Goal: Check status: Check status

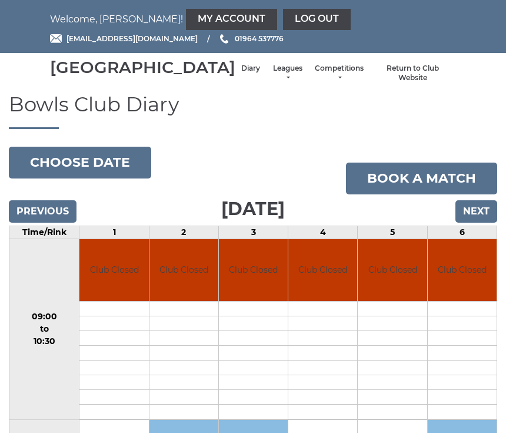
scroll to position [946, 0]
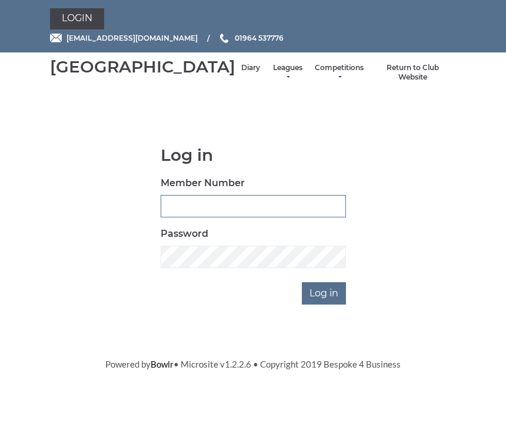
scroll to position [113, 0]
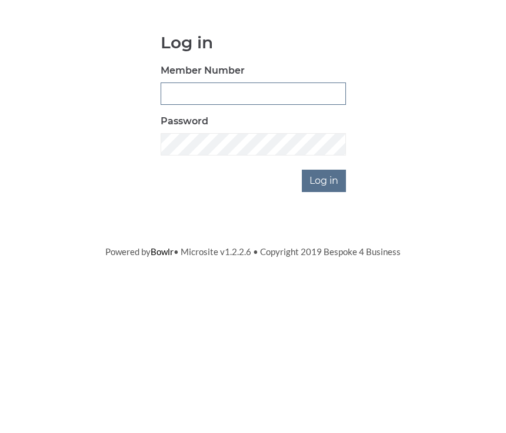
type input "0930"
click at [325, 283] on input "Log in" at bounding box center [324, 294] width 44 height 22
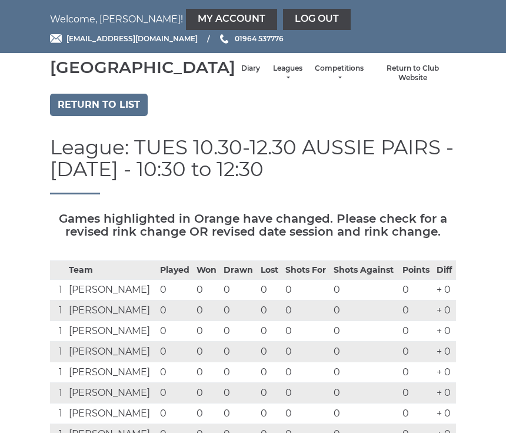
click at [122, 116] on link "Return to list" at bounding box center [99, 105] width 98 height 22
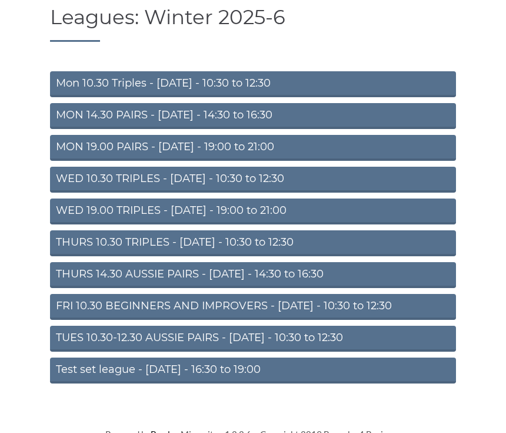
scroll to position [89, 0]
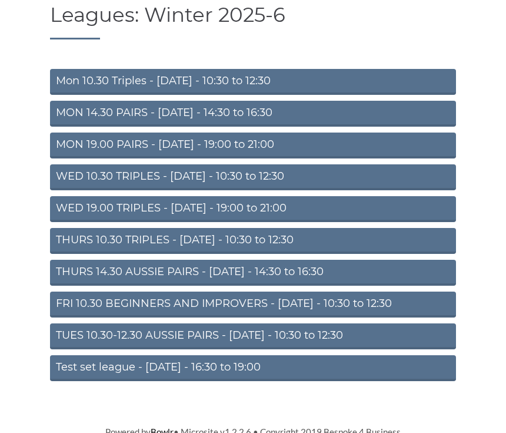
click at [257, 381] on link "Test set league - [DATE] - 16:30 to 19:00" at bounding box center [253, 368] width 406 height 26
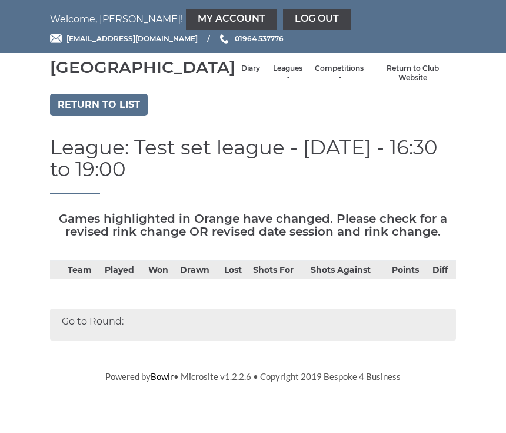
click at [126, 116] on link "Return to list" at bounding box center [99, 105] width 98 height 22
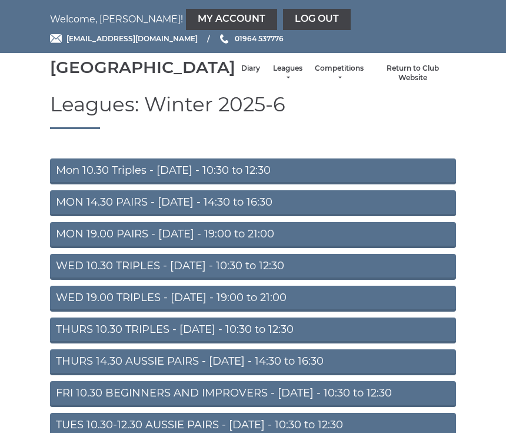
click at [347, 407] on link "FRI 10.30 BEGINNERS AND IMPROVERS - Friday - 10:30 to 12:30" at bounding box center [253, 394] width 406 height 26
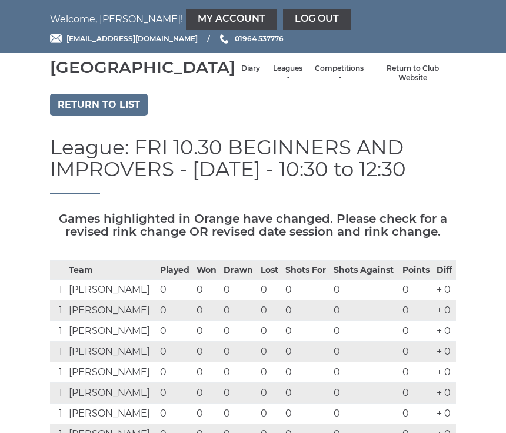
click at [135, 116] on link "Return to list" at bounding box center [99, 105] width 98 height 22
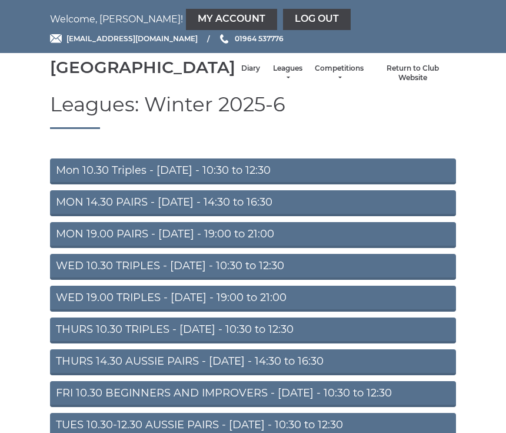
click at [344, 184] on link "Mon 10.30 Triples - [DATE] - 10:30 to 12:30" at bounding box center [253, 171] width 406 height 26
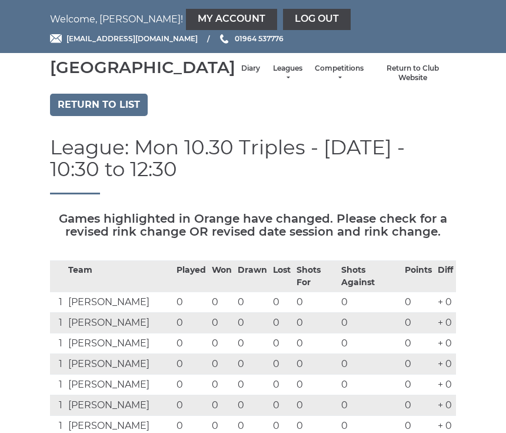
click at [130, 116] on link "Return to list" at bounding box center [99, 105] width 98 height 22
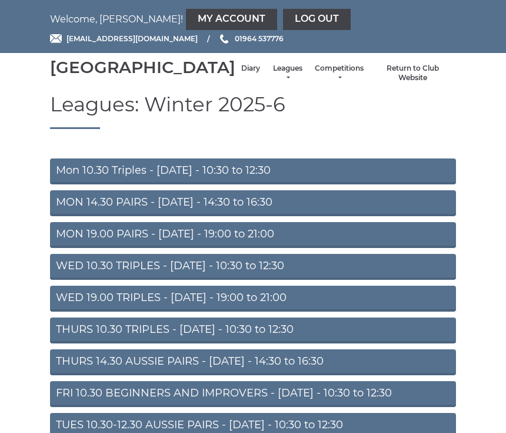
click at [320, 216] on link "MON 14.30 PAIRS - Monday - 14:30 to 16:30" at bounding box center [253, 203] width 406 height 26
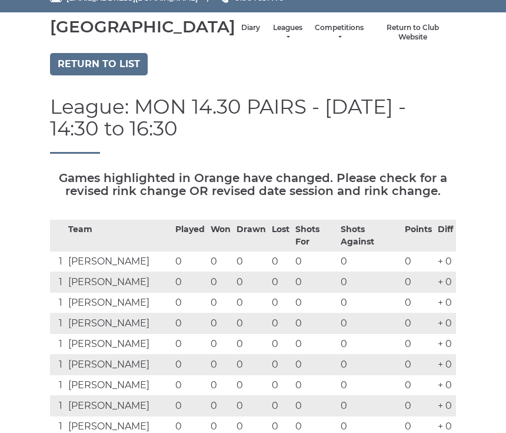
scroll to position [37, 0]
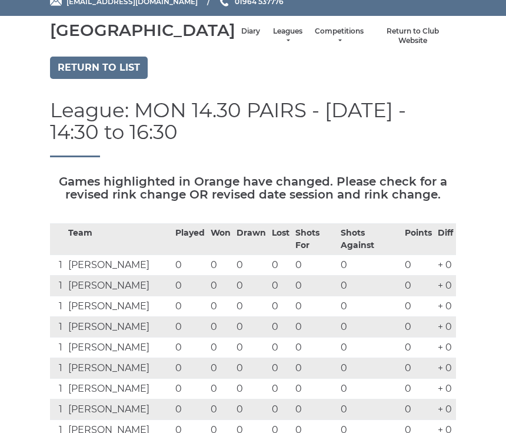
click at [132, 79] on link "Return to list" at bounding box center [99, 68] width 98 height 22
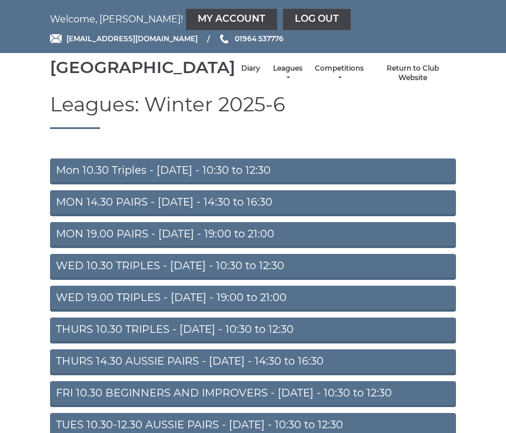
click at [303, 248] on link "MON 19.00 PAIRS - [DATE] - 19:00 to 21:00" at bounding box center [253, 235] width 406 height 26
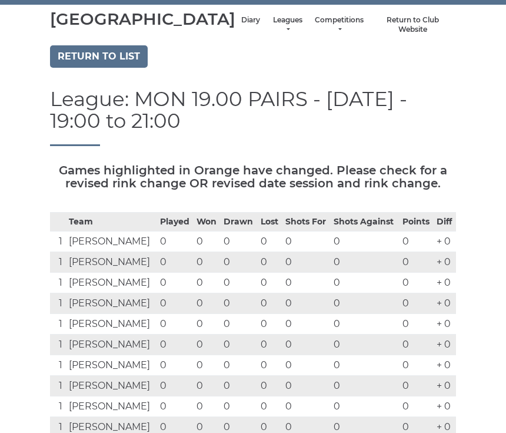
scroll to position [44, 0]
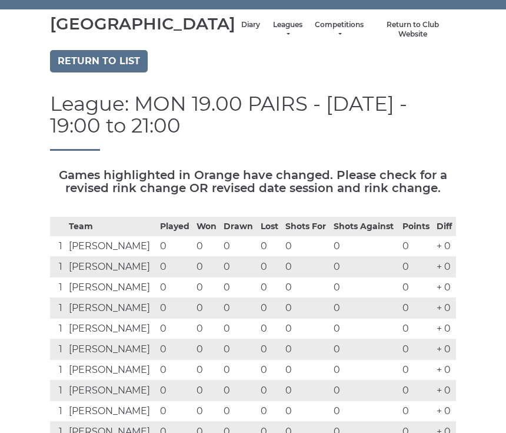
click at [135, 72] on link "Return to list" at bounding box center [99, 61] width 98 height 22
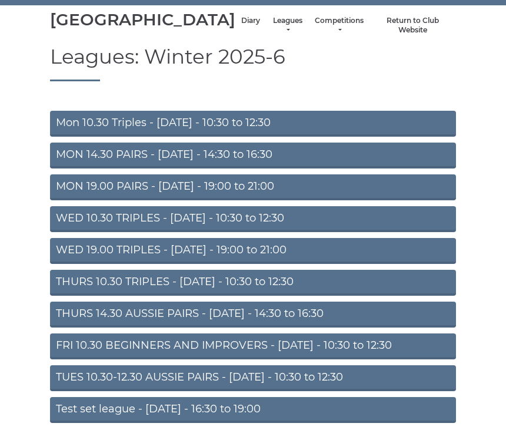
scroll to position [48, 0]
click at [327, 232] on link "WED 10.30 TRIPLES - [DATE] - 10:30 to 12:30" at bounding box center [253, 219] width 406 height 26
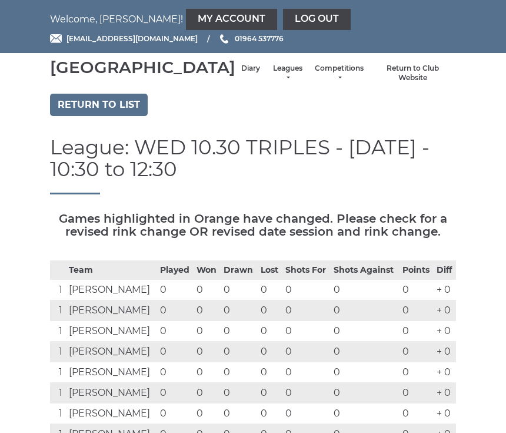
click at [135, 116] on link "Return to list" at bounding box center [99, 105] width 98 height 22
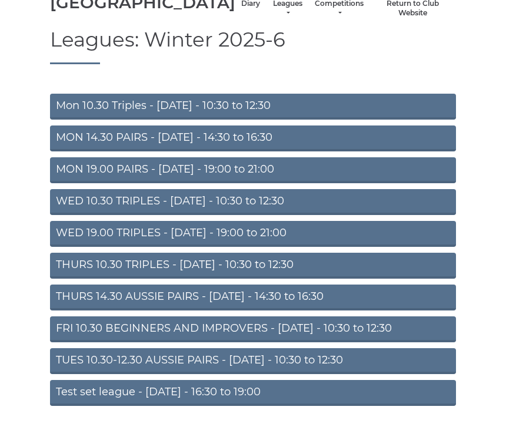
scroll to position [65, 0]
click at [320, 247] on link "WED 19.00 TRIPLES - [DATE] - 19:00 to 21:00" at bounding box center [253, 234] width 406 height 26
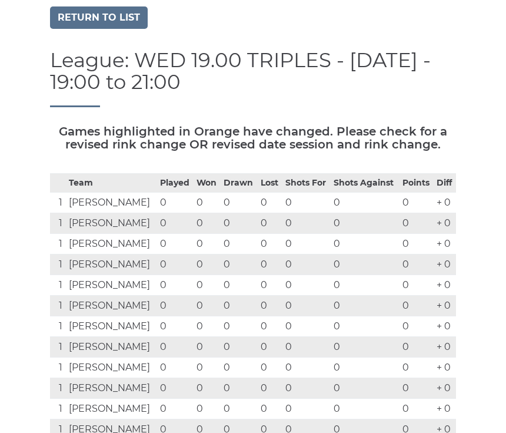
scroll to position [79, 0]
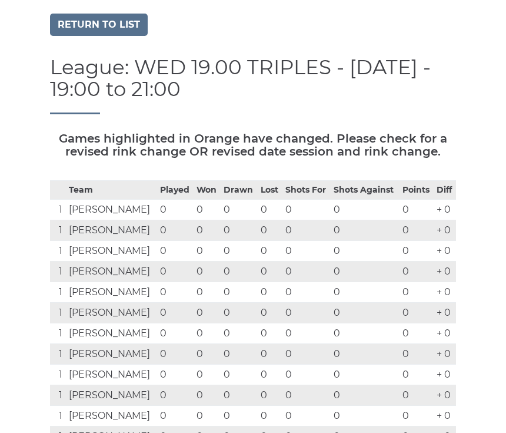
click at [132, 37] on link "Return to list" at bounding box center [99, 25] width 98 height 22
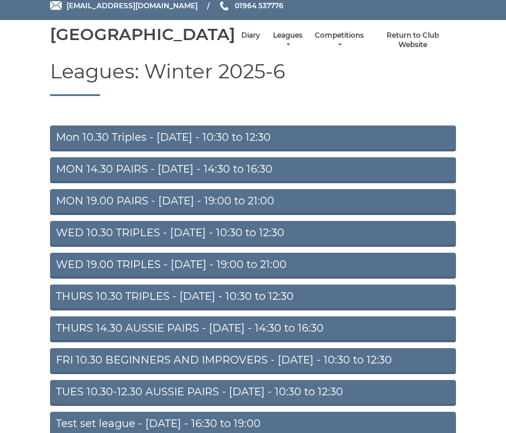
scroll to position [33, 0]
click at [334, 310] on link "THURS 10.30 TRIPLES - Thursday - 10:30 to 12:30" at bounding box center [253, 297] width 406 height 26
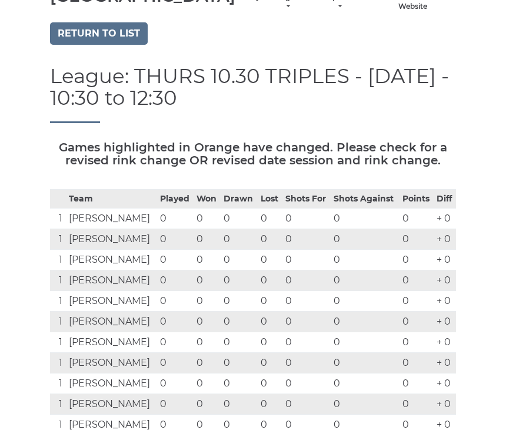
scroll to position [65, 0]
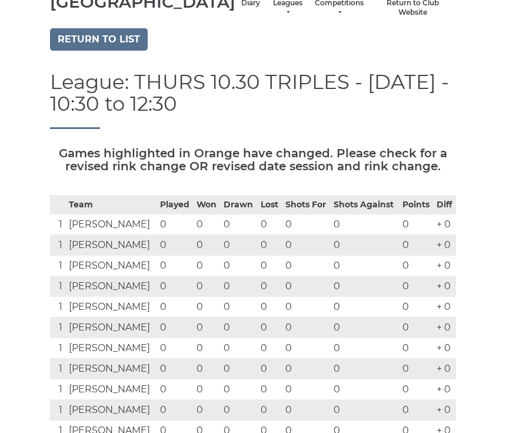
click at [134, 51] on link "Return to list" at bounding box center [99, 39] width 98 height 22
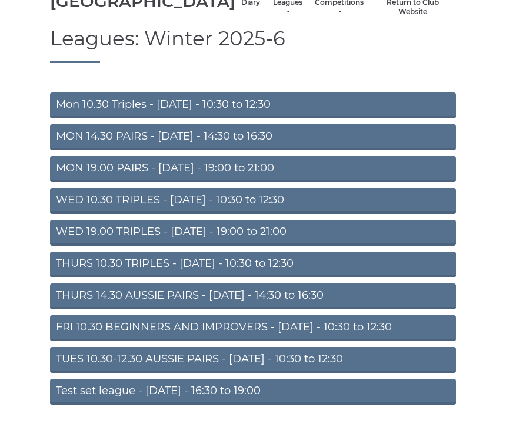
scroll to position [66, 0]
click at [371, 309] on link "THURS 14.30 AUSSIE PAIRS - [DATE] - 14:30 to 16:30" at bounding box center [253, 296] width 406 height 26
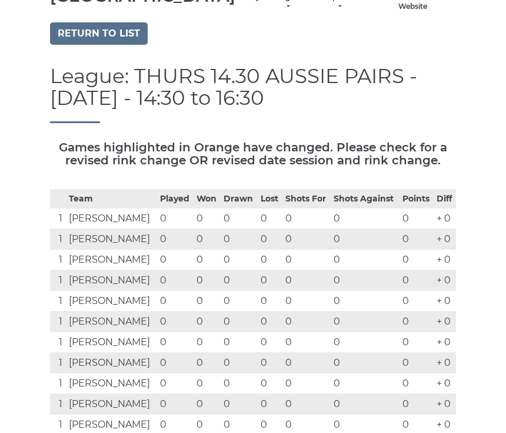
scroll to position [73, 0]
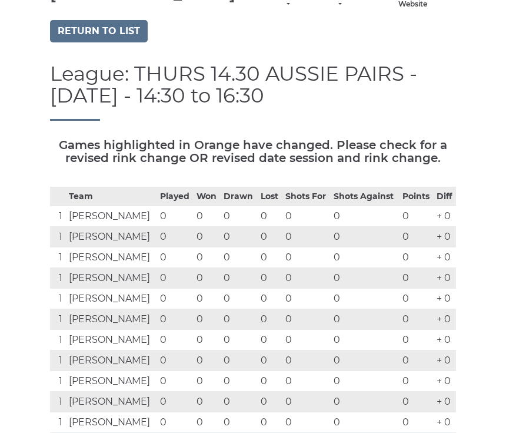
click at [132, 43] on link "Return to list" at bounding box center [99, 32] width 98 height 22
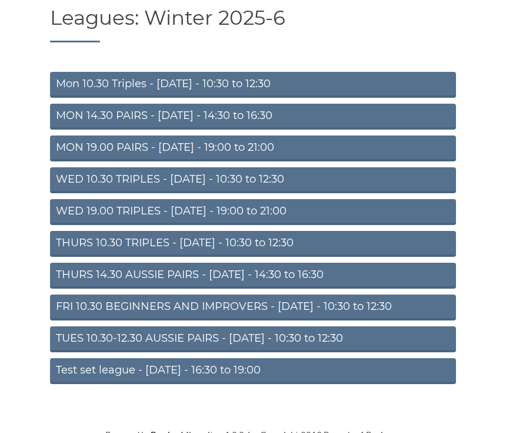
scroll to position [87, 0]
click at [391, 320] on link "FRI 10.30 BEGINNERS AND IMPROVERS - [DATE] - 10:30 to 12:30" at bounding box center [253, 307] width 406 height 26
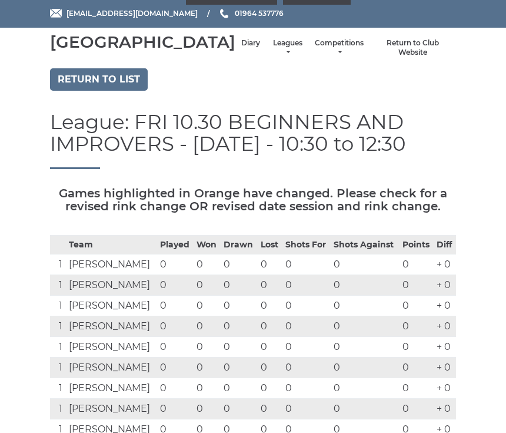
scroll to position [23, 0]
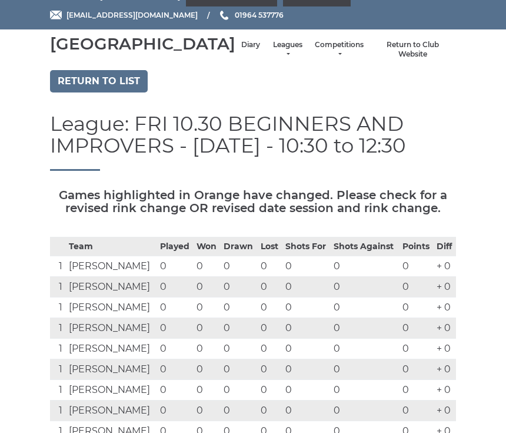
click at [138, 93] on link "Return to list" at bounding box center [99, 82] width 98 height 22
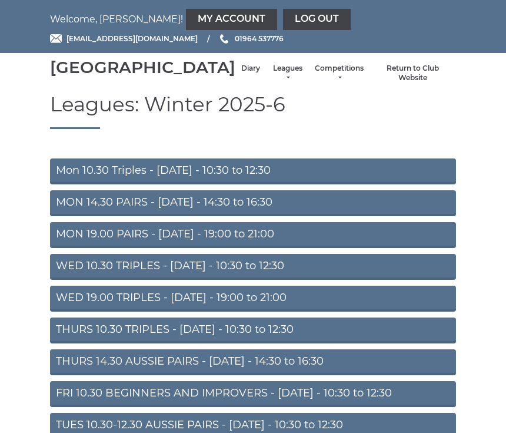
click at [241, 74] on link "Diary" at bounding box center [250, 69] width 19 height 10
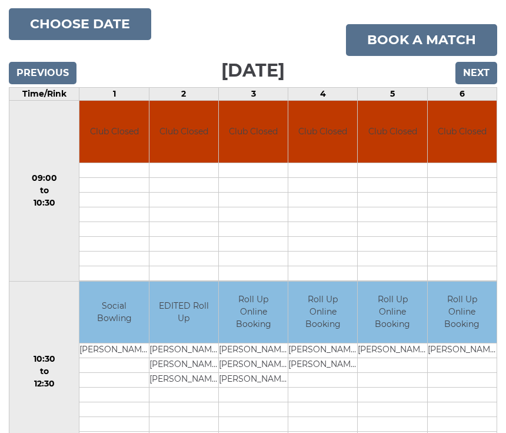
scroll to position [134, 0]
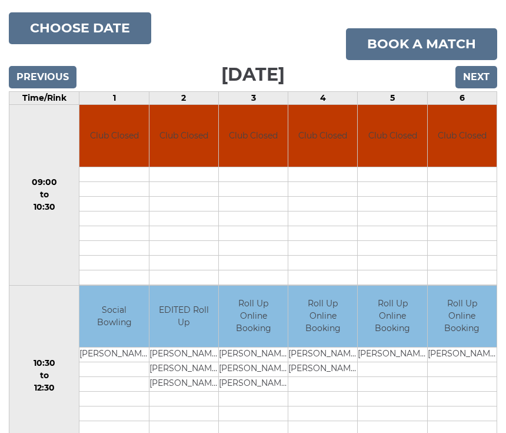
click at [489, 88] on input "Next" at bounding box center [477, 77] width 42 height 22
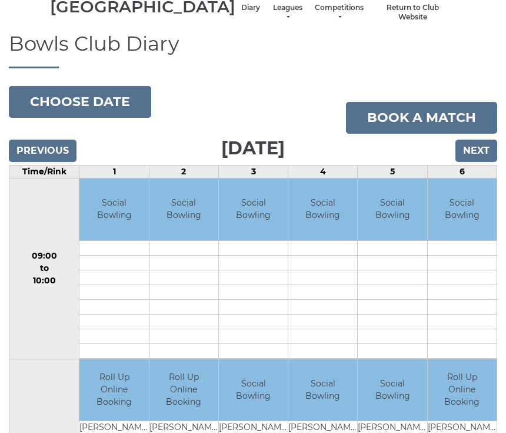
scroll to position [59, 0]
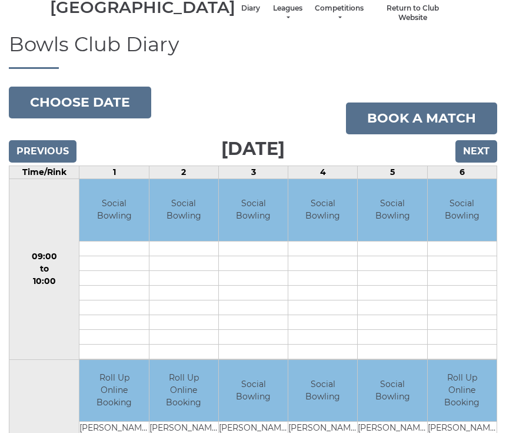
click at [485, 163] on input "Next" at bounding box center [477, 152] width 42 height 22
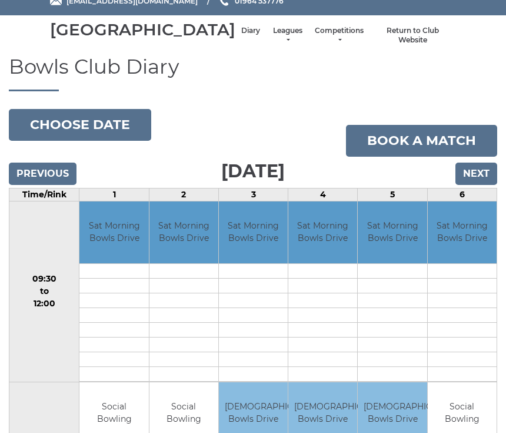
scroll to position [36, 0]
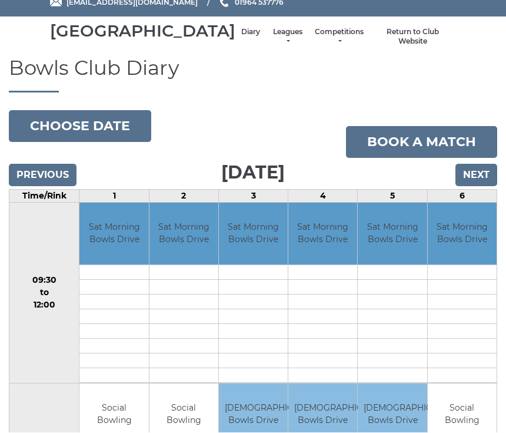
click at [485, 187] on input "Next" at bounding box center [477, 175] width 42 height 22
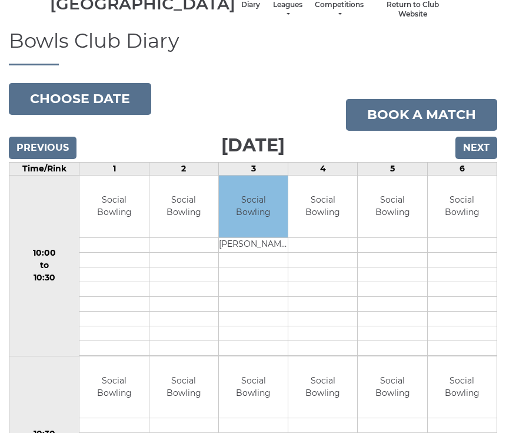
scroll to position [51, 0]
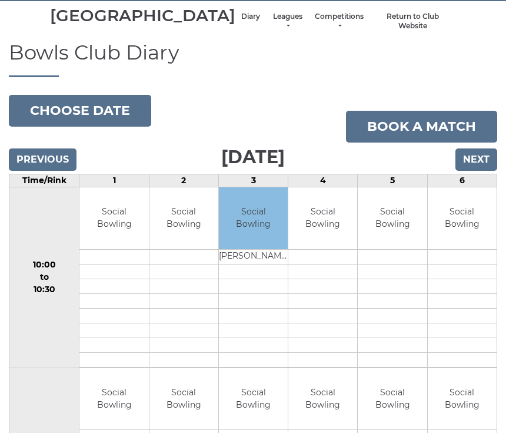
click at [484, 171] on input "Next" at bounding box center [477, 160] width 42 height 22
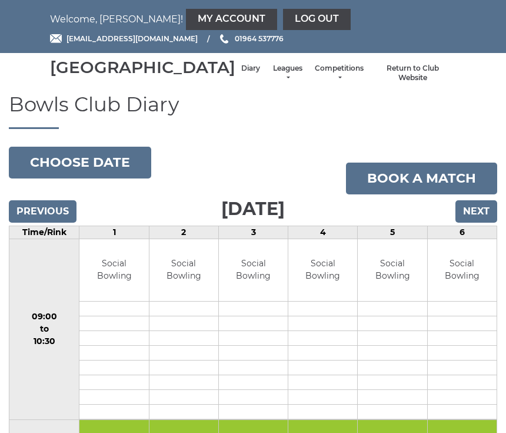
click at [485, 223] on input "Next" at bounding box center [477, 211] width 42 height 22
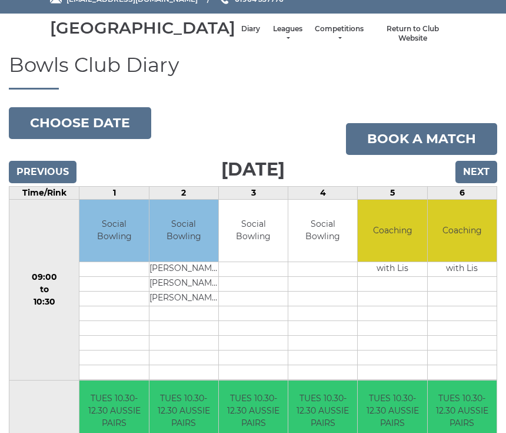
scroll to position [38, 0]
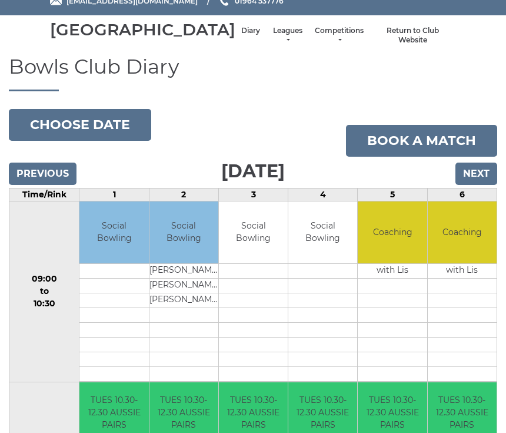
click at [490, 185] on input "Next" at bounding box center [477, 174] width 42 height 22
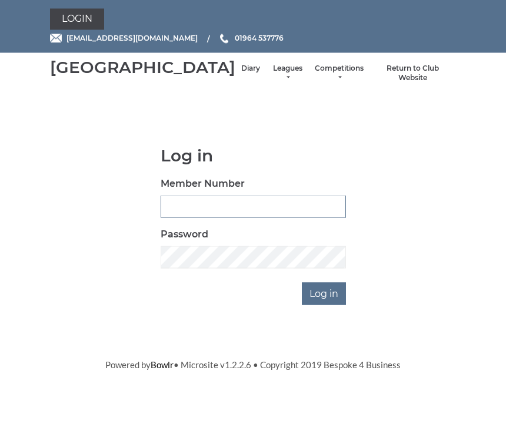
scroll to position [97, 0]
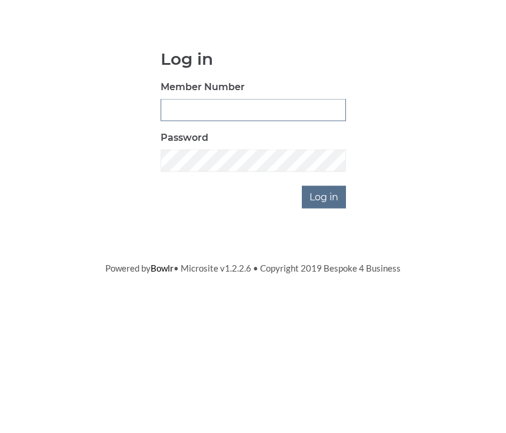
type input "0930"
click at [325, 283] on input "Log in" at bounding box center [324, 294] width 44 height 22
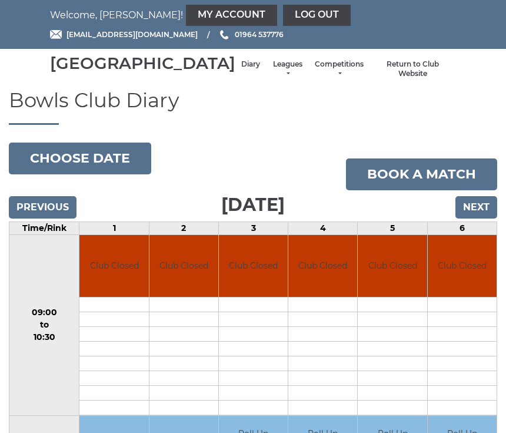
scroll to position [4, 0]
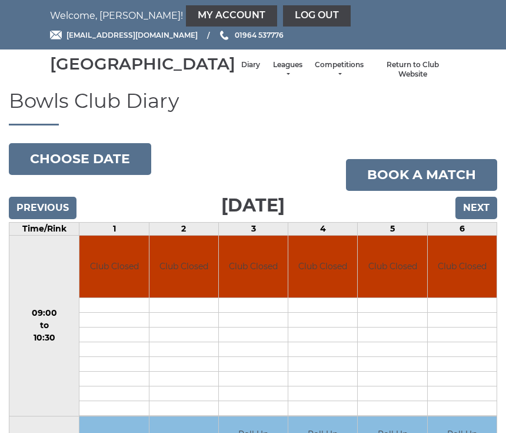
click at [486, 219] on input "Next" at bounding box center [477, 208] width 42 height 22
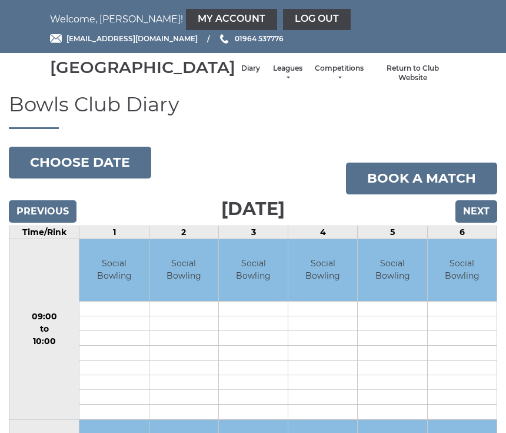
click at [490, 223] on input "Next" at bounding box center [477, 211] width 42 height 22
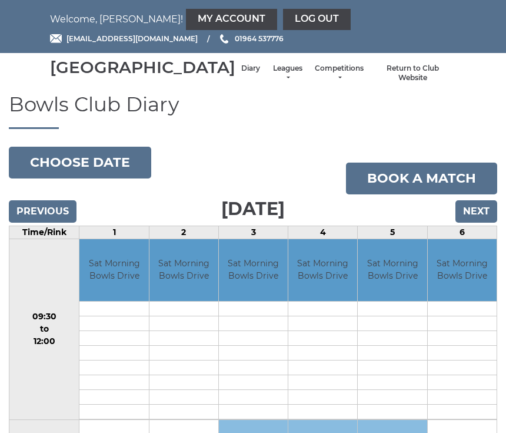
click at [486, 223] on input "Next" at bounding box center [477, 211] width 42 height 22
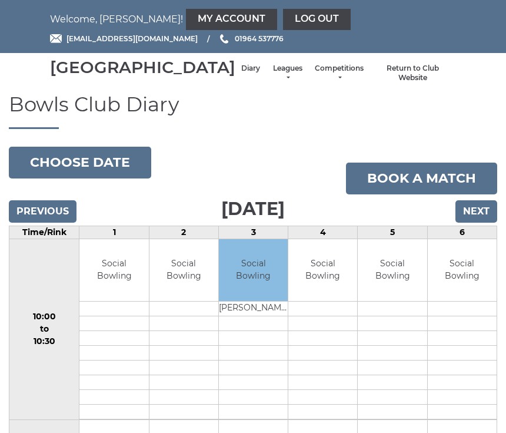
click at [486, 223] on input "Next" at bounding box center [477, 211] width 42 height 22
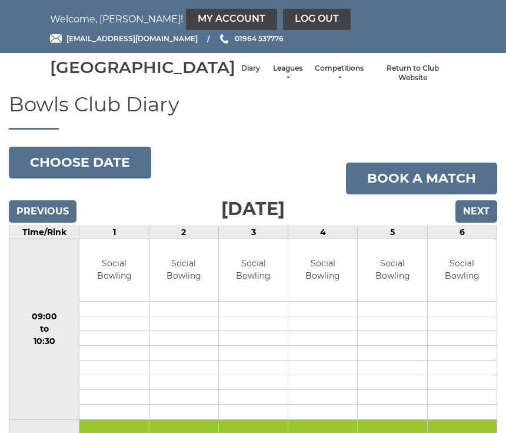
click at [491, 223] on input "Next" at bounding box center [477, 211] width 42 height 22
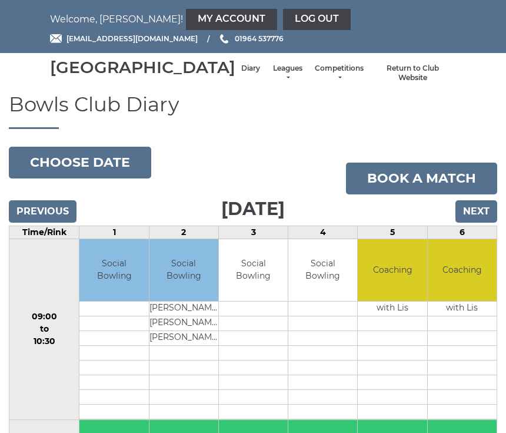
click at [488, 223] on input "Next" at bounding box center [477, 211] width 42 height 22
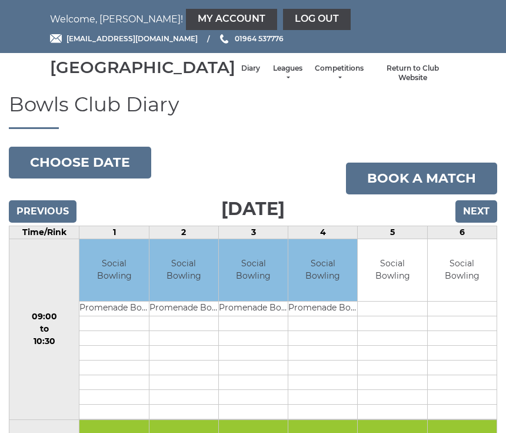
click at [488, 223] on input "Next" at bounding box center [477, 211] width 42 height 22
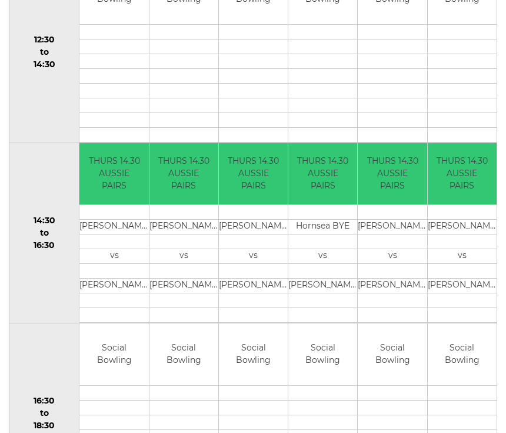
scroll to position [620, 0]
